Goal: Information Seeking & Learning: Learn about a topic

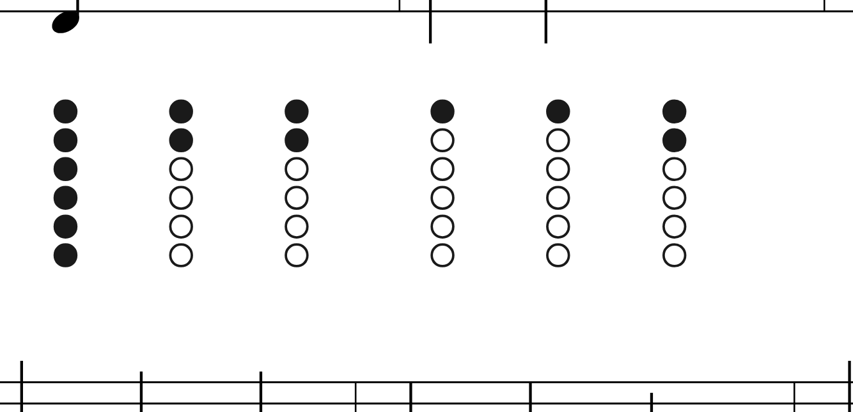
scroll to position [368, 0]
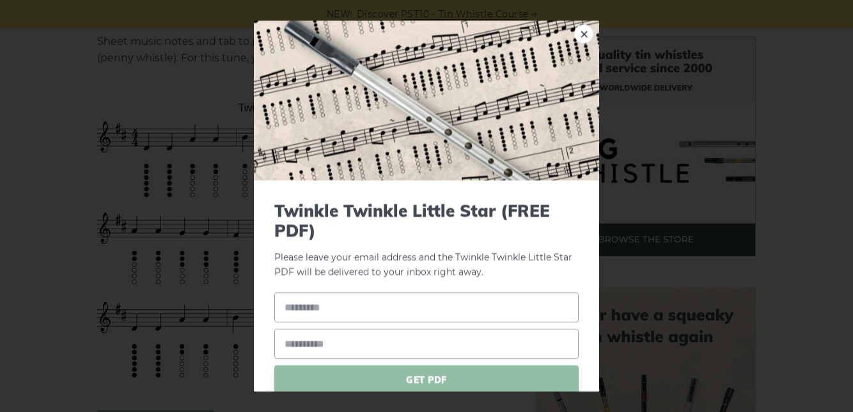
scroll to position [337, 0]
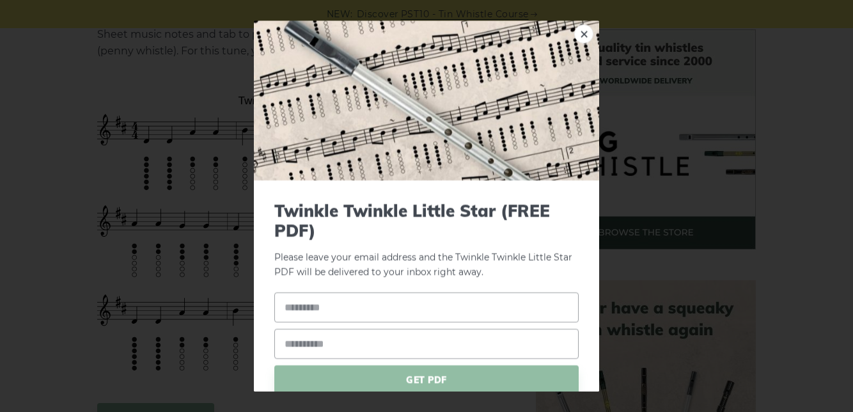
click at [179, 262] on div "× Twinkle Twinkle Little Star (FREE PDF) Please leave your email address and th…" at bounding box center [426, 206] width 853 height 412
click at [81, 181] on div "× Twinkle Twinkle Little Star (FREE PDF) Please leave your email address and th…" at bounding box center [426, 206] width 853 height 412
click at [714, 261] on div "× Twinkle Twinkle Little Star (FREE PDF) Please leave your email address and th…" at bounding box center [426, 206] width 853 height 412
click at [721, 318] on div "× Twinkle Twinkle Little Star (FREE PDF) Please leave your email address and th…" at bounding box center [426, 206] width 853 height 412
click at [425, 411] on div "× Twinkle Twinkle Little Star (FREE PDF) Please leave your email address and th…" at bounding box center [426, 206] width 853 height 412
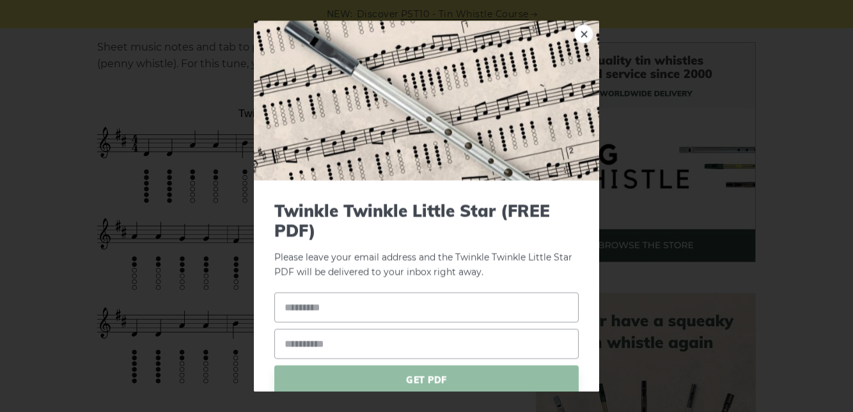
scroll to position [324, 0]
click at [584, 24] on link "×" at bounding box center [583, 33] width 19 height 19
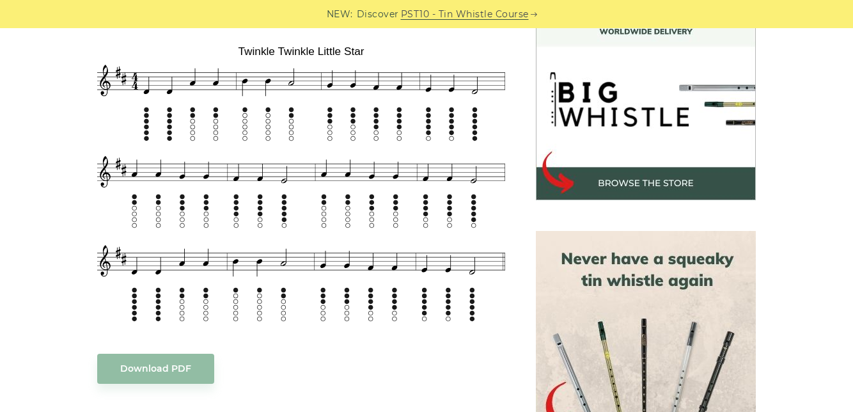
scroll to position [384, 0]
